Goal: Navigation & Orientation: Go to known website

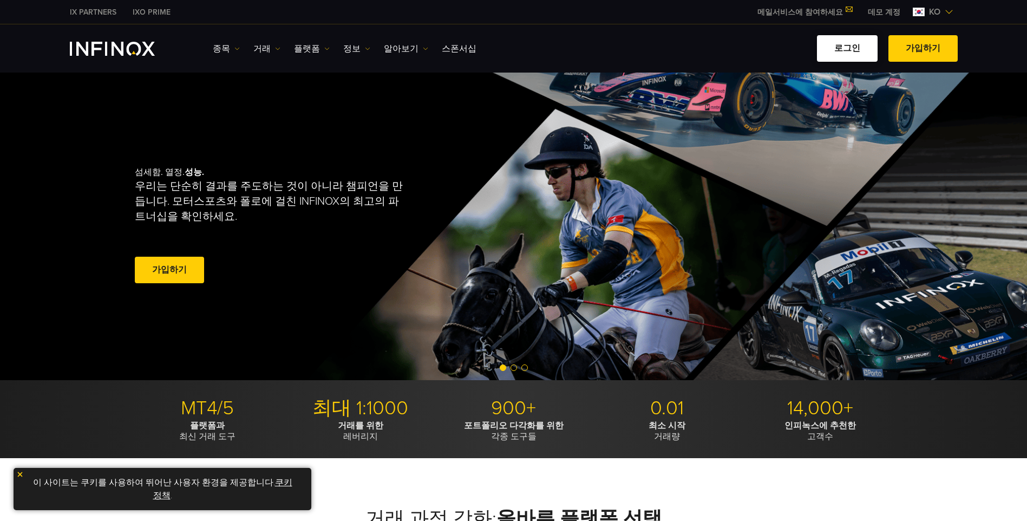
click at [856, 47] on link "로그인" at bounding box center [847, 48] width 61 height 27
